Goal: Check status: Check status

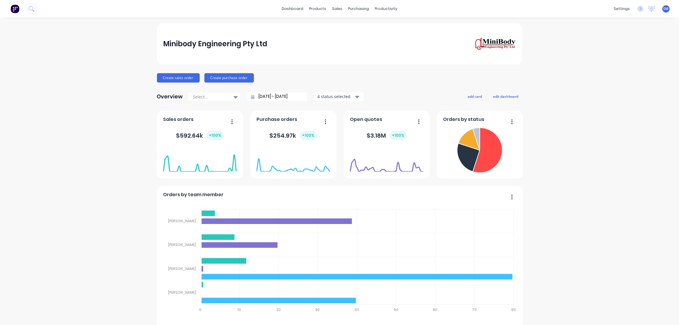
click at [349, 26] on div "Sales Orders" at bounding box center [357, 27] width 24 height 5
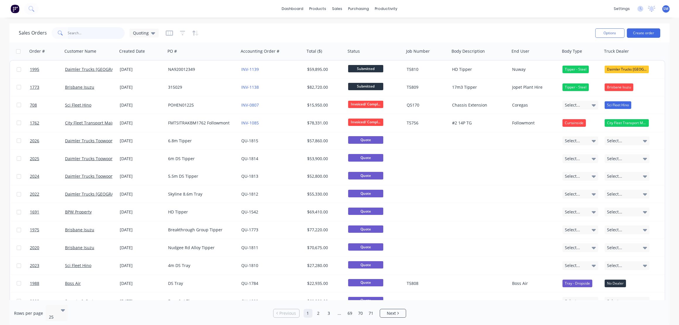
click at [88, 34] on input "text" at bounding box center [96, 33] width 57 height 12
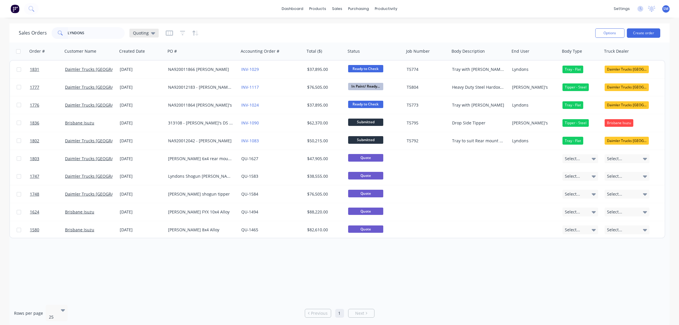
click at [156, 32] on div "Quoting" at bounding box center [143, 33] width 29 height 9
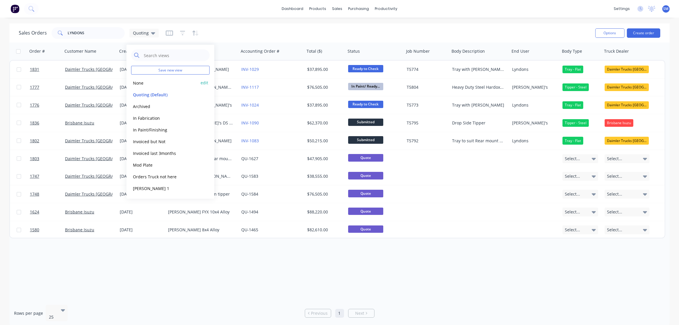
click at [139, 81] on button "None" at bounding box center [164, 82] width 67 height 7
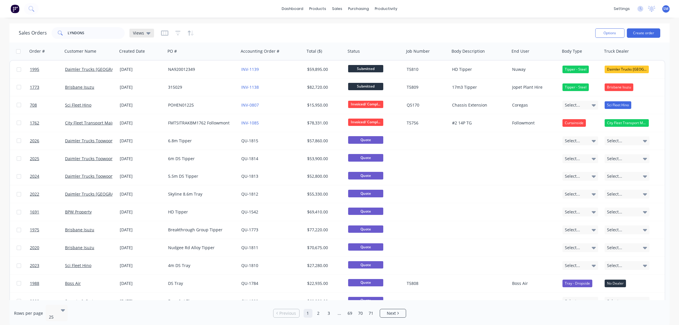
click at [148, 30] on icon at bounding box center [148, 33] width 4 height 6
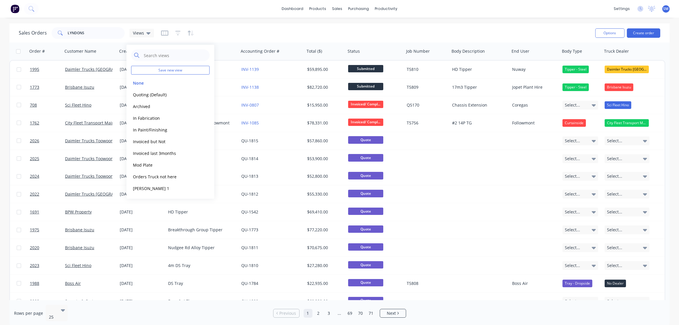
click at [110, 12] on div "dashboard products sales purchasing productivity dashboard products Product Cat…" at bounding box center [339, 9] width 679 height 18
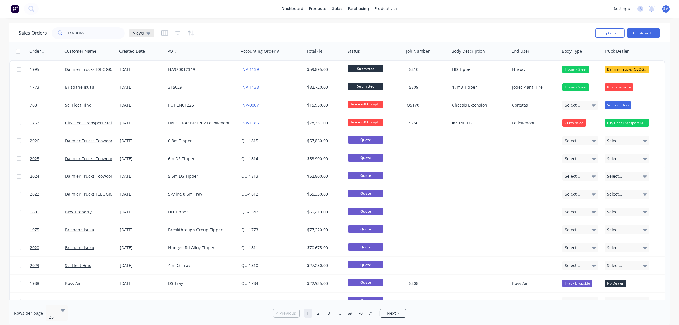
click at [146, 33] on icon at bounding box center [148, 33] width 4 height 2
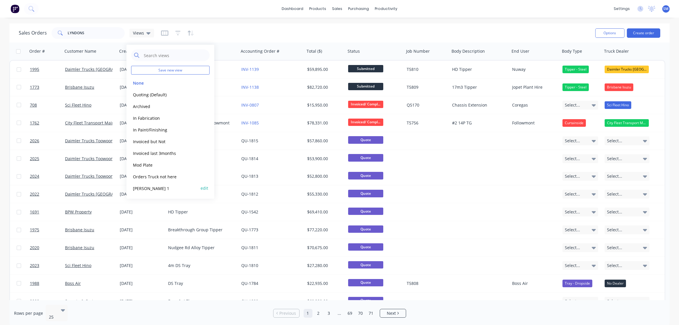
click at [138, 187] on button "[PERSON_NAME] 1" at bounding box center [164, 188] width 67 height 7
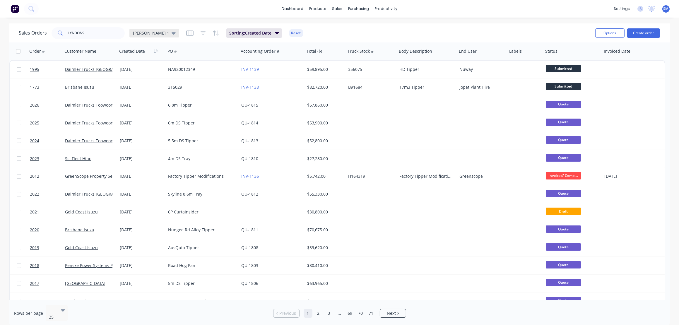
click at [172, 31] on icon at bounding box center [174, 33] width 4 height 6
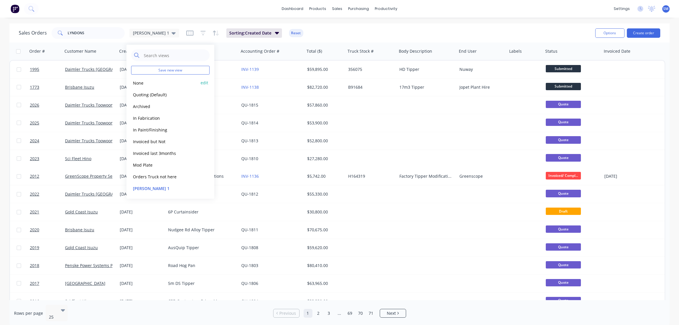
click at [142, 83] on button "None" at bounding box center [164, 82] width 67 height 7
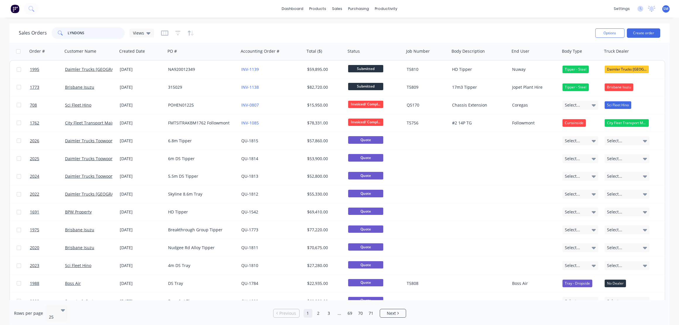
click at [92, 35] on input "LYNDONS" at bounding box center [96, 33] width 57 height 12
drag, startPoint x: 93, startPoint y: 35, endPoint x: 33, endPoint y: 28, distance: 59.8
click at [33, 28] on div "Sales Orders LYNDONS Views" at bounding box center [86, 33] width 135 height 12
type input "[PERSON_NAME]"
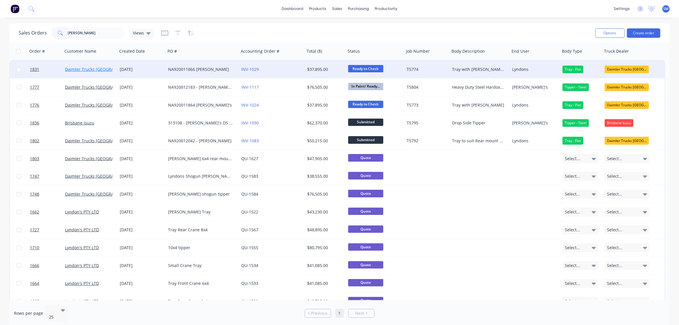
click at [86, 69] on link "Daimler Trucks [GEOGRAPHIC_DATA]" at bounding box center [100, 70] width 71 height 6
click at [194, 67] on div "NA920011866 [PERSON_NAME]" at bounding box center [200, 70] width 65 height 6
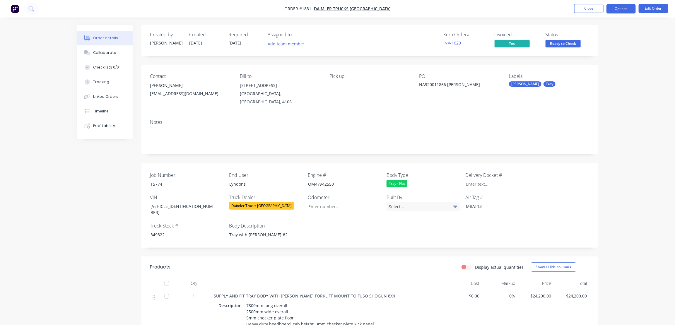
click at [622, 8] on button "Options" at bounding box center [621, 8] width 29 height 9
click at [624, 6] on button "Options" at bounding box center [621, 8] width 29 height 9
click at [559, 43] on span "Ready to Check" at bounding box center [563, 43] width 35 height 7
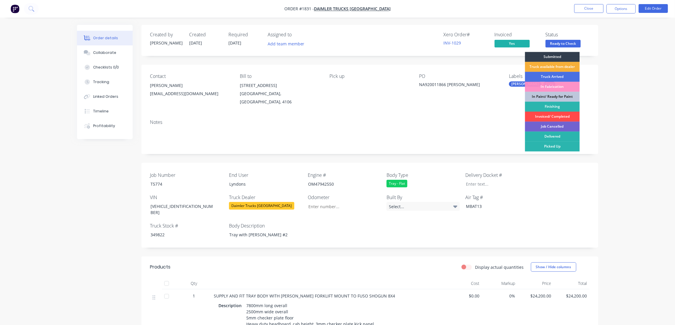
click at [552, 115] on div "Invoiced/ Completed" at bounding box center [552, 117] width 55 height 10
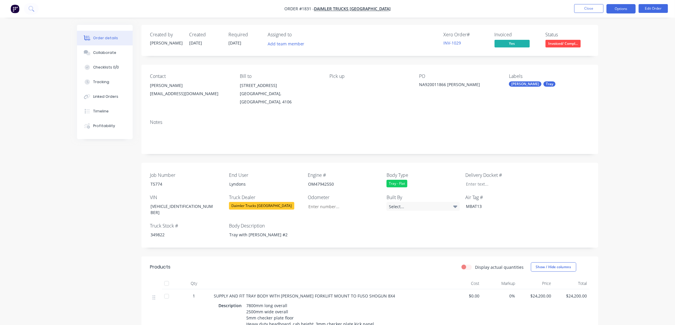
click at [618, 8] on button "Options" at bounding box center [621, 8] width 29 height 9
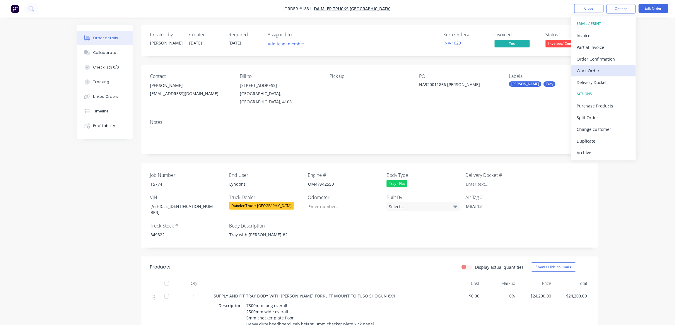
click at [587, 70] on div "Work Order" at bounding box center [604, 71] width 54 height 8
click at [588, 59] on div "Without pricing" at bounding box center [604, 59] width 54 height 8
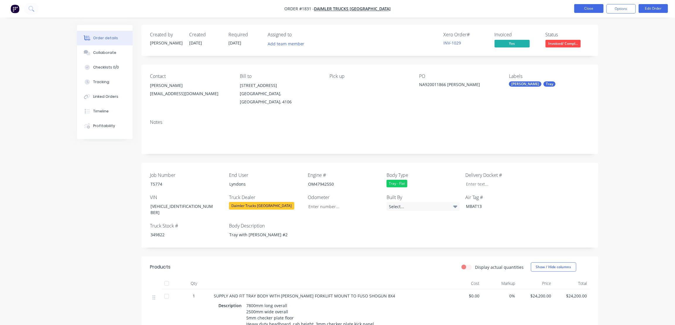
click at [591, 7] on button "Close" at bounding box center [588, 8] width 29 height 9
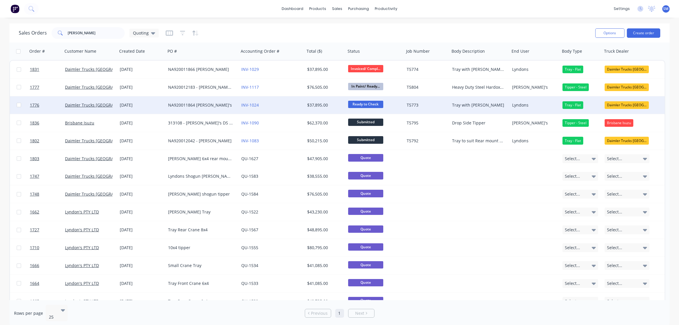
click at [198, 105] on div "NA920011864 [PERSON_NAME]'s" at bounding box center [200, 105] width 65 height 6
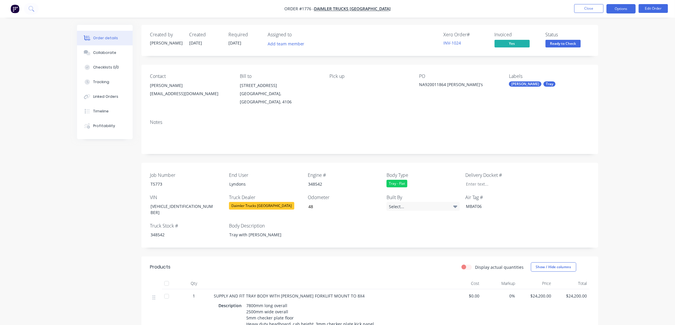
click at [623, 8] on button "Options" at bounding box center [621, 8] width 29 height 9
click at [448, 120] on div "Notes" at bounding box center [369, 123] width 439 height 6
click at [619, 7] on button "Options" at bounding box center [621, 8] width 29 height 9
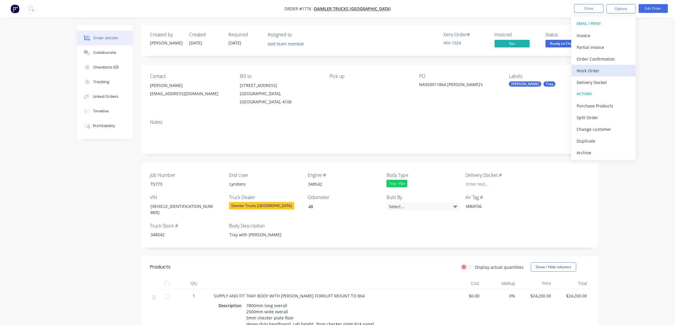
click at [588, 69] on div "Work Order" at bounding box center [604, 71] width 54 height 8
click at [588, 59] on div "Without pricing" at bounding box center [604, 59] width 54 height 8
click at [457, 119] on div "Notes" at bounding box center [370, 134] width 457 height 39
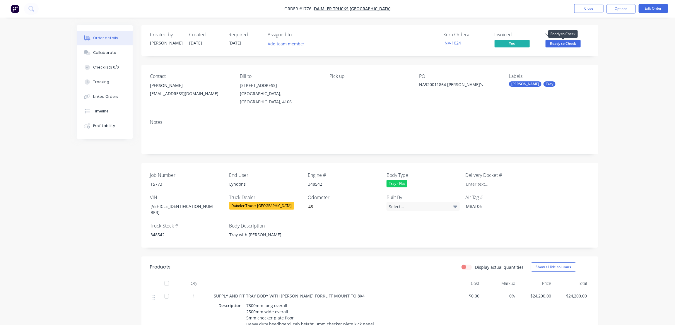
click at [567, 44] on span "Ready to Check" at bounding box center [563, 43] width 35 height 7
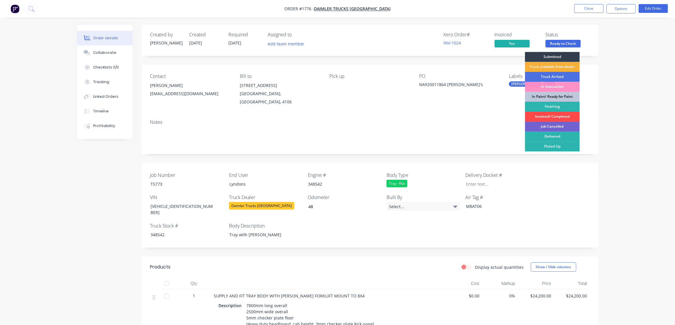
click at [552, 114] on div "Invoiced/ Completed" at bounding box center [552, 117] width 55 height 10
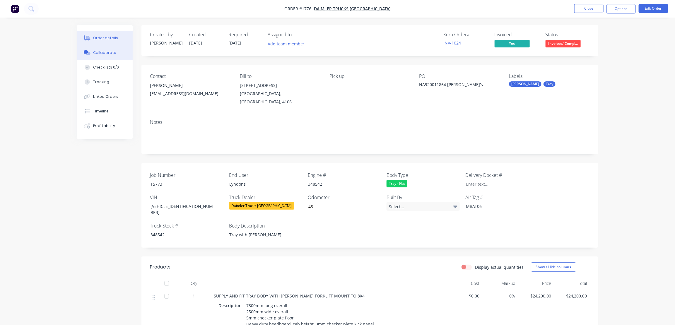
click at [101, 53] on div "Collaborate" at bounding box center [104, 52] width 23 height 5
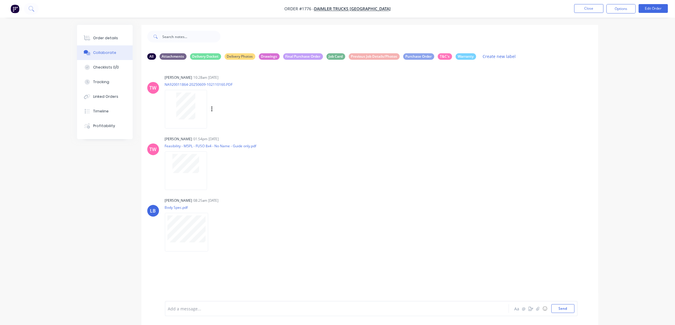
click at [275, 112] on div "Labels Download Delete" at bounding box center [242, 109] width 66 height 8
click at [369, 172] on div "[PERSON_NAME] 01:54pm [DATE] Feasibility - M5PL - FUSO 8x4 - No Name - Guide on…" at bounding box center [370, 161] width 457 height 53
click at [589, 11] on button "Close" at bounding box center [588, 8] width 29 height 9
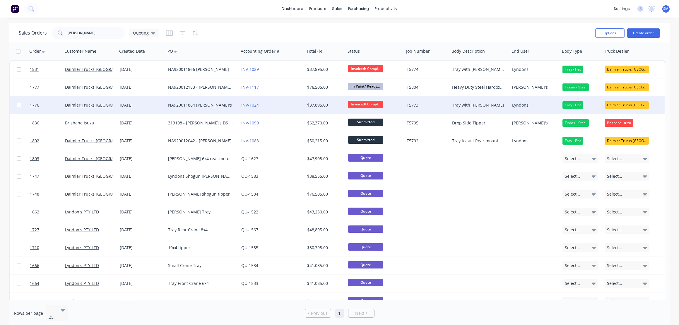
click at [198, 103] on div "NA920011864 [PERSON_NAME]'s" at bounding box center [200, 105] width 65 height 6
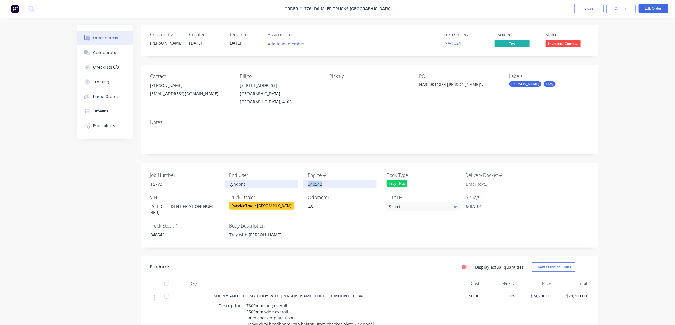
drag, startPoint x: 325, startPoint y: 177, endPoint x: 283, endPoint y: 174, distance: 42.6
click at [283, 174] on div "Job Number T5773 End User Lyndons Engine # 348542 Body Type Tray - Flat Deliver…" at bounding box center [370, 205] width 457 height 85
click at [462, 85] on div "NA920011864 [PERSON_NAME]'s" at bounding box center [456, 85] width 73 height 8
click at [457, 80] on div "PO NA920011864 [PERSON_NAME]'s" at bounding box center [460, 90] width 80 height 33
click at [462, 86] on div "NA920011864 [PERSON_NAME]'s" at bounding box center [456, 85] width 73 height 8
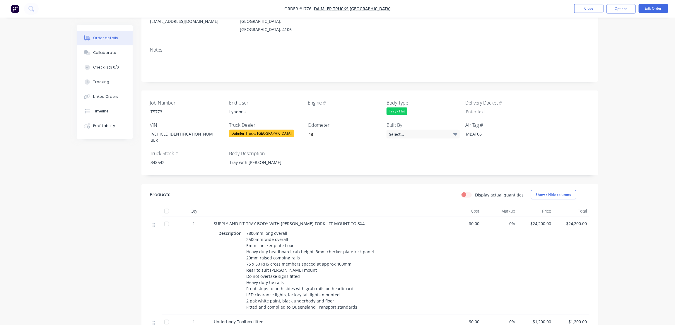
scroll to position [80, 0]
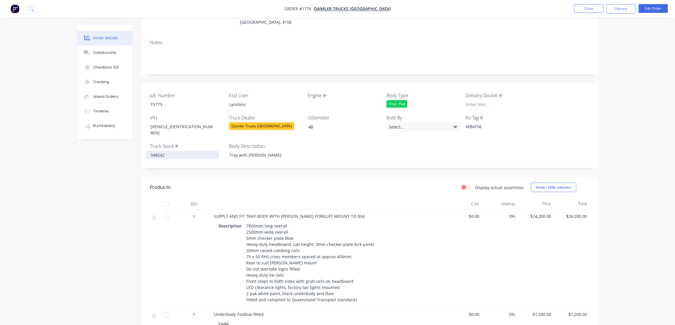
click at [168, 151] on div "348542" at bounding box center [182, 155] width 73 height 8
click at [315, 100] on div at bounding box center [340, 104] width 73 height 8
click at [620, 8] on button "Options" at bounding box center [621, 8] width 29 height 9
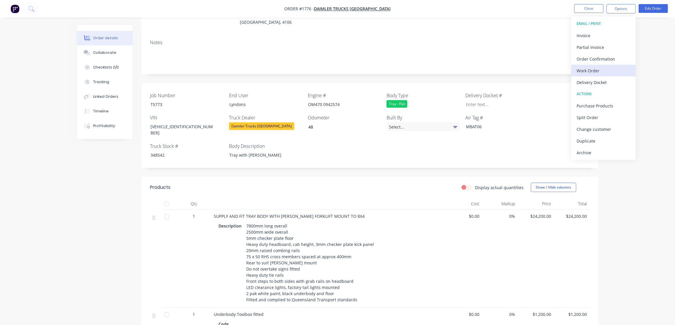
click at [586, 68] on div "Work Order" at bounding box center [604, 71] width 54 height 8
click at [589, 59] on div "Without pricing" at bounding box center [604, 59] width 54 height 8
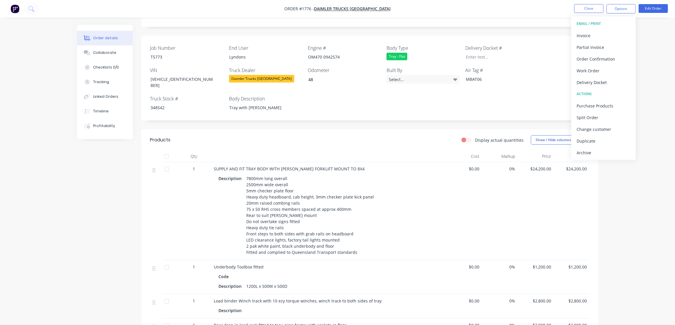
scroll to position [104, 0]
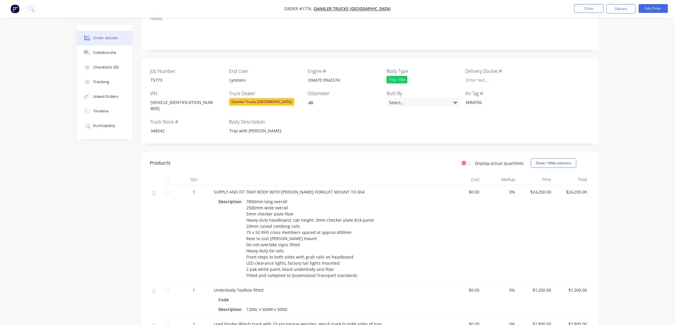
drag, startPoint x: 623, startPoint y: 231, endPoint x: 618, endPoint y: 177, distance: 54.1
click at [624, 229] on div "Order details Collaborate Checklists 0/0 Tracking Linked Orders Timeline Profit…" at bounding box center [337, 209] width 675 height 627
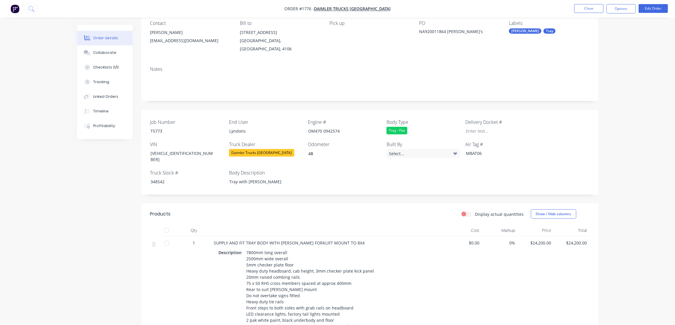
scroll to position [24, 0]
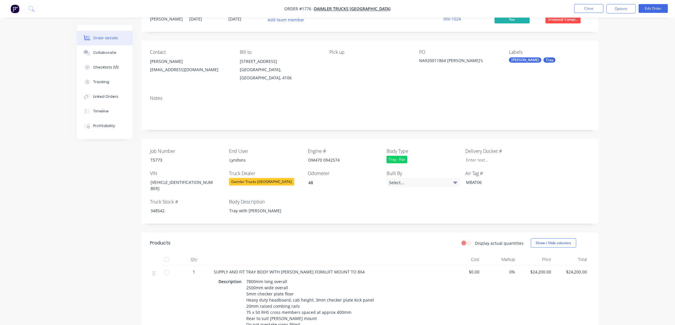
drag, startPoint x: 623, startPoint y: 64, endPoint x: 611, endPoint y: 33, distance: 33.2
click at [623, 63] on div "Order details Collaborate Checklists 0/0 Tracking Linked Orders Timeline Profit…" at bounding box center [337, 289] width 675 height 627
